Goal: Navigation & Orientation: Understand site structure

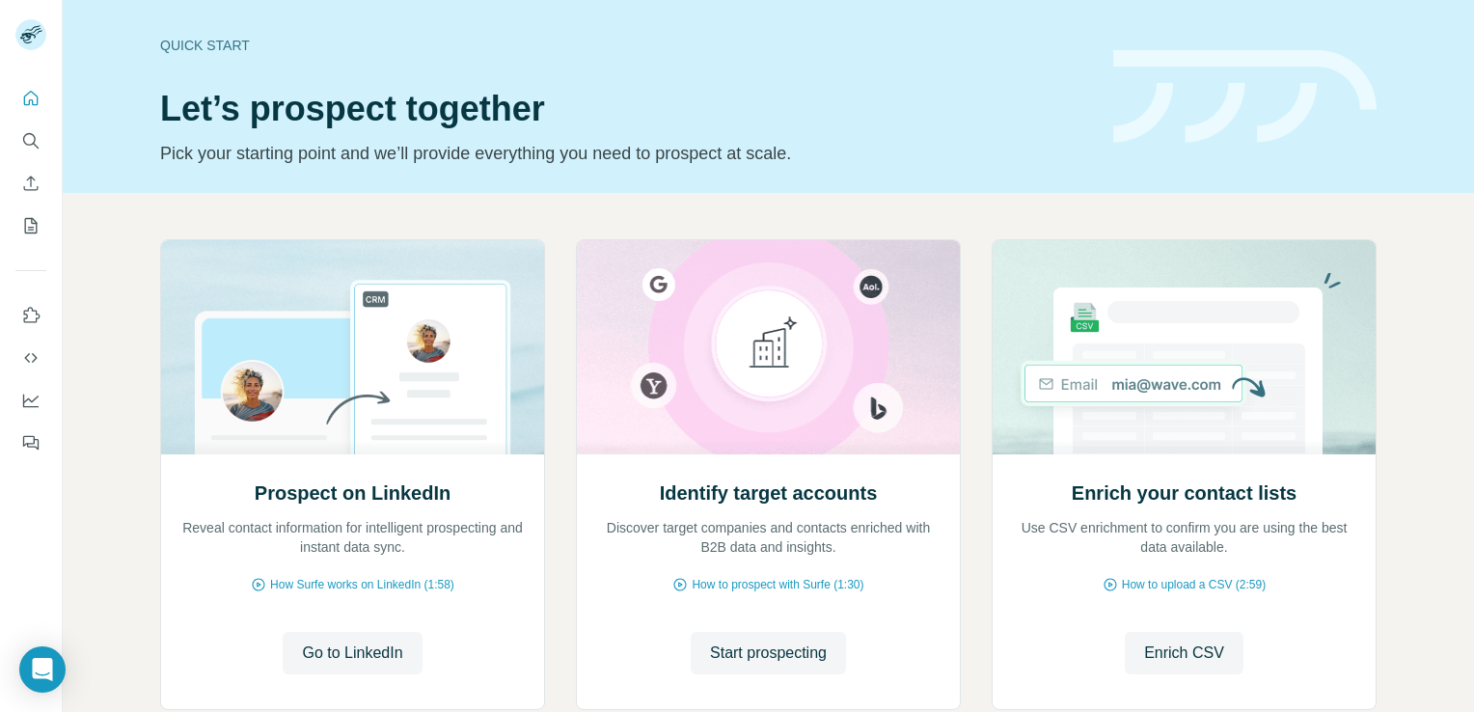
click at [108, 251] on div "Prospect on LinkedIn Reveal contact information for intelligent prospecting and…" at bounding box center [769, 513] width 1412 height 641
